Goal: Navigation & Orientation: Find specific page/section

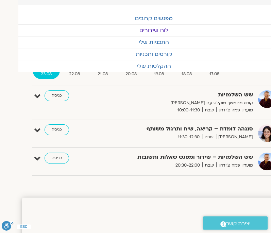
scroll to position [0, -18]
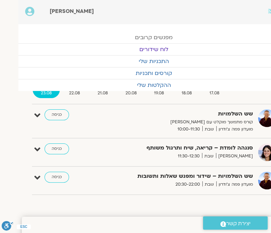
click at [161, 37] on link "מפגשים קרובים" at bounding box center [153, 38] width 271 height 12
click at [155, 49] on link "לוח שידורים" at bounding box center [153, 50] width 271 height 12
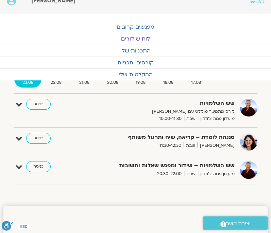
scroll to position [8, 0]
